Goal: Information Seeking & Learning: Check status

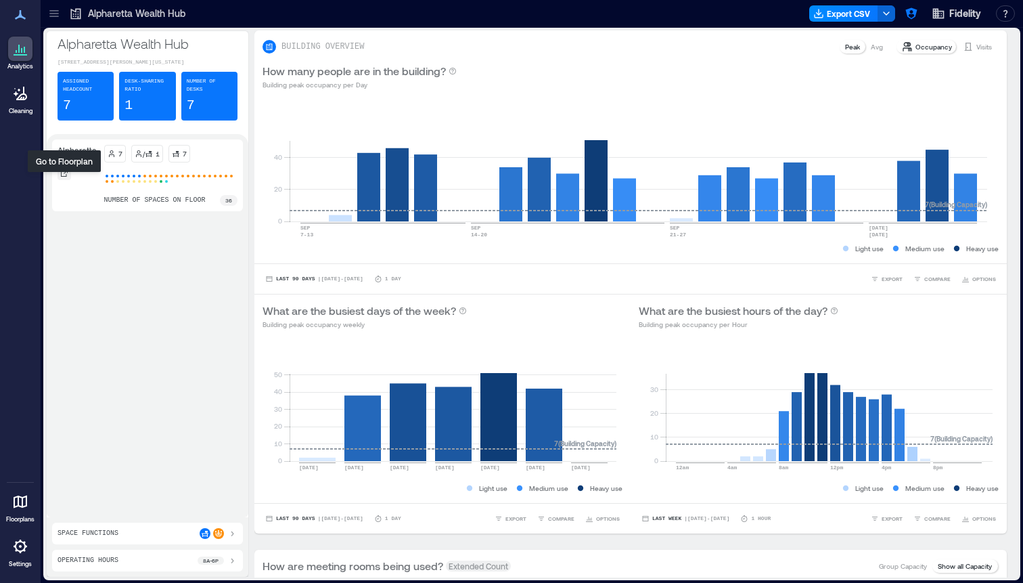
click at [63, 177] on icon at bounding box center [64, 173] width 8 height 8
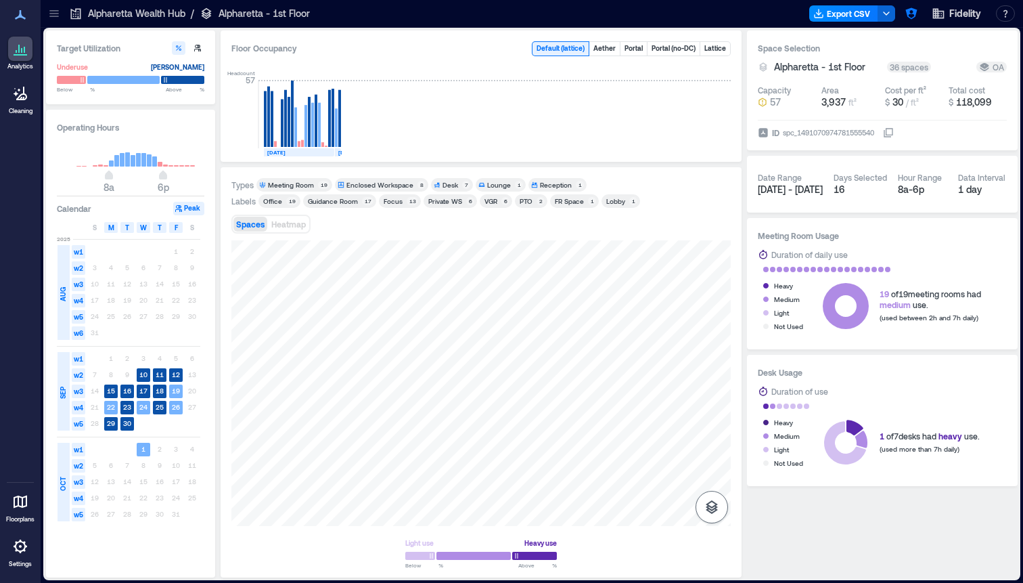
click at [712, 512] on icon "button" at bounding box center [712, 507] width 12 height 14
click at [711, 428] on icon "button" at bounding box center [712, 435] width 16 height 16
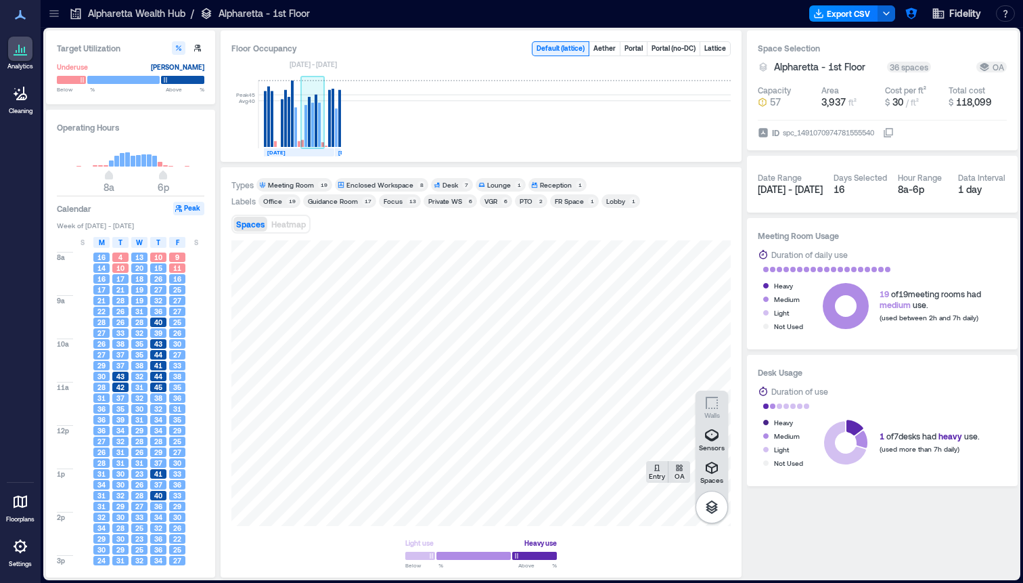
click at [317, 131] on rect at bounding box center [316, 121] width 3 height 52
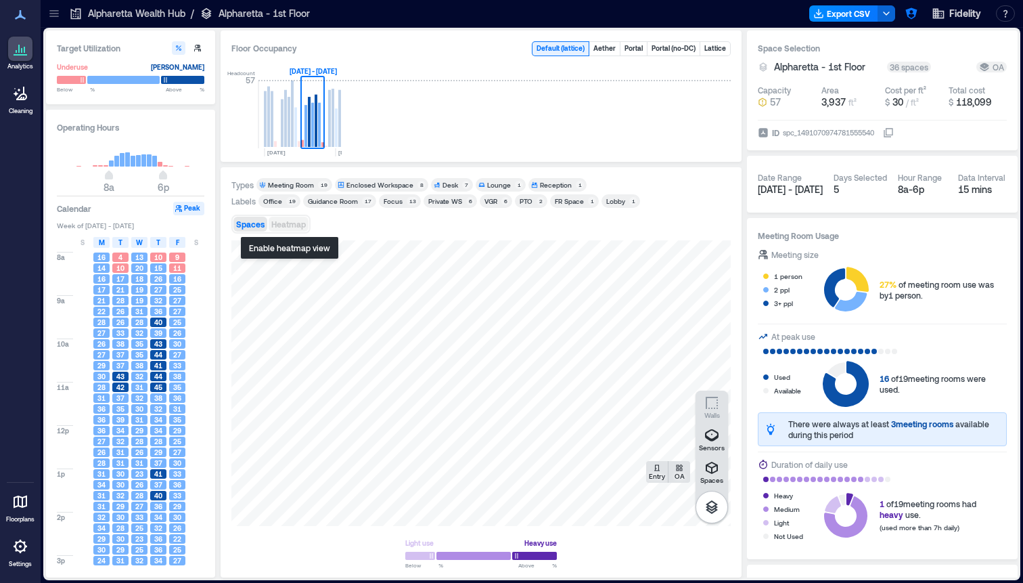
click at [292, 226] on span "Heatmap" at bounding box center [288, 223] width 35 height 9
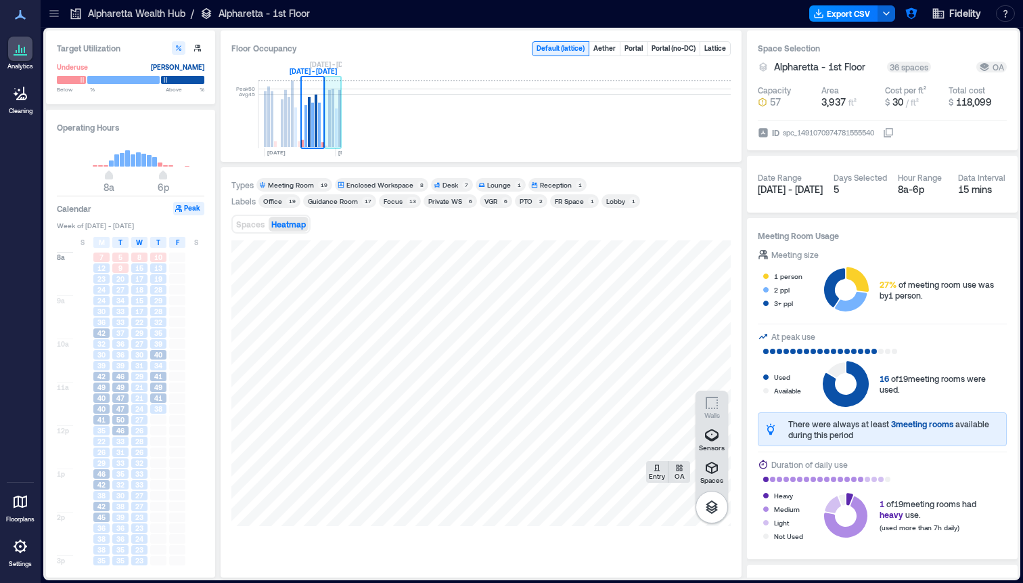
click at [333, 140] on rect at bounding box center [333, 118] width 3 height 58
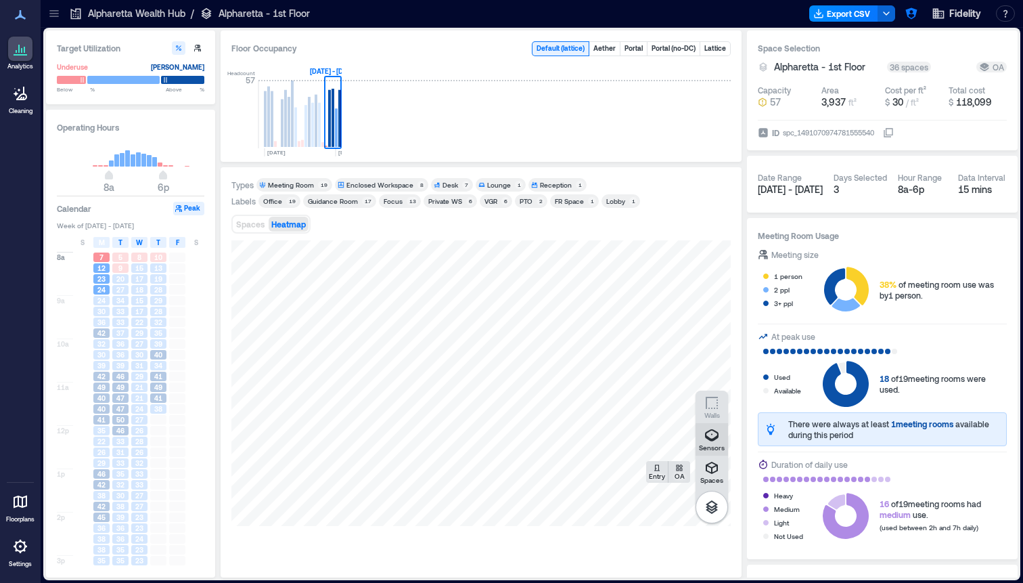
click at [713, 437] on icon "button" at bounding box center [712, 435] width 16 height 16
click at [718, 464] on icon "button" at bounding box center [712, 467] width 16 height 16
click at [708, 428] on icon "button" at bounding box center [712, 435] width 16 height 16
click at [333, 141] on rect at bounding box center [333, 118] width 3 height 58
click at [236, 223] on span "Spaces" at bounding box center [250, 223] width 28 height 9
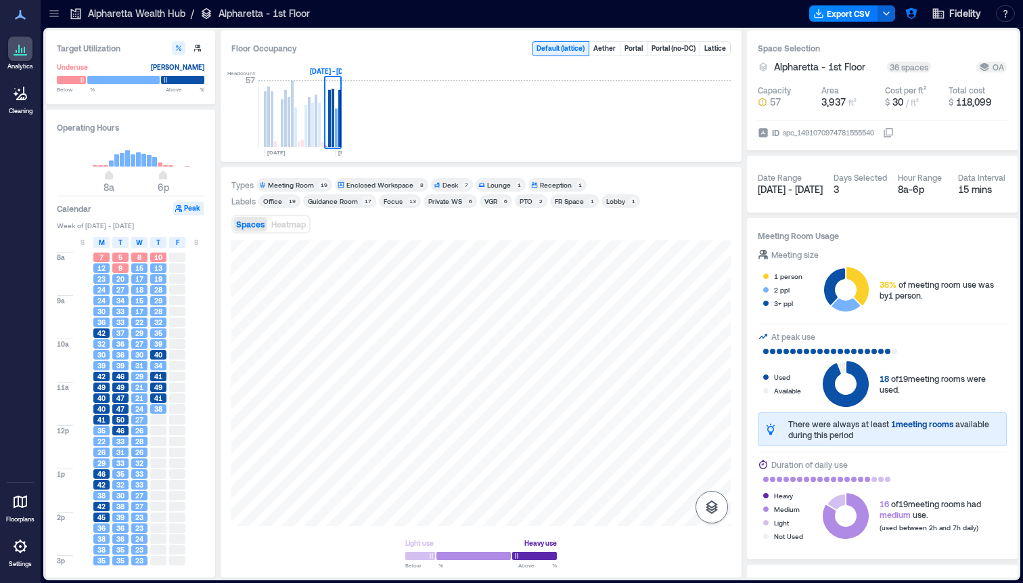
click at [700, 502] on button "button" at bounding box center [712, 507] width 32 height 32
click at [698, 434] on button "Sensors" at bounding box center [712, 439] width 32 height 32
